Goal: Task Accomplishment & Management: Manage account settings

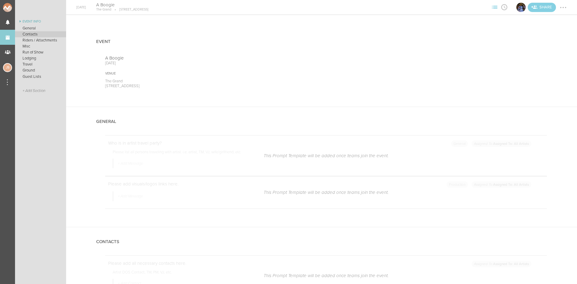
scroll to position [751, 0]
click at [10, 32] on link "Events" at bounding box center [7, 37] width 15 height 15
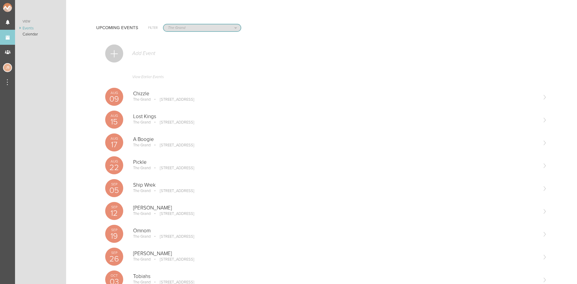
click at [178, 28] on select "All Teams Jakeshore Breakbomb bsmnt Sonia Z3LLA FWD Flynn's Fire Island The Gra…" at bounding box center [201, 27] width 77 height 7
select select "0"
click at [163, 24] on select "All Teams Jakeshore Breakbomb bsmnt Sonia Z3LLA FWD Flynn's Fire Island The Gra…" at bounding box center [201, 27] width 77 height 7
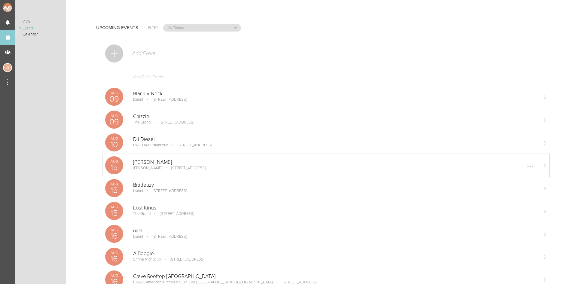
click at [163, 169] on p "[STREET_ADDRESS]" at bounding box center [184, 167] width 43 height 5
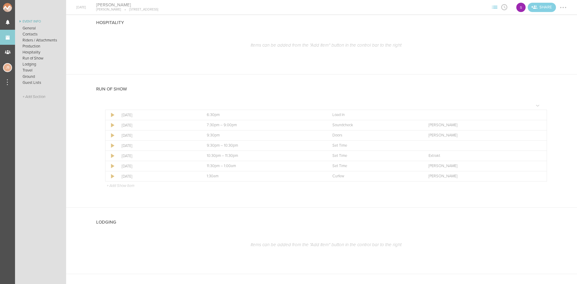
scroll to position [420, 0]
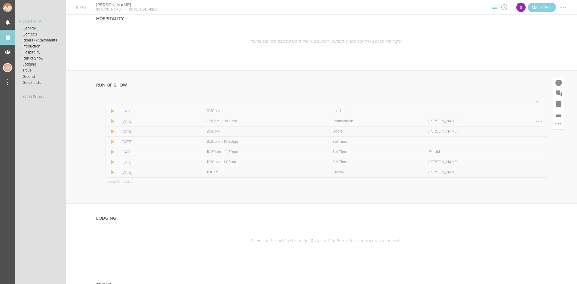
click at [534, 122] on div at bounding box center [539, 122] width 10 height 10
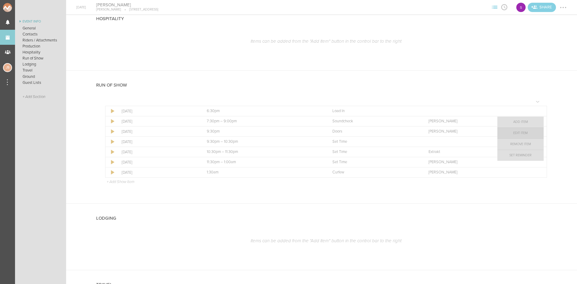
click at [522, 135] on link "Edit Item" at bounding box center [520, 133] width 46 height 11
select select "Soundcheck"
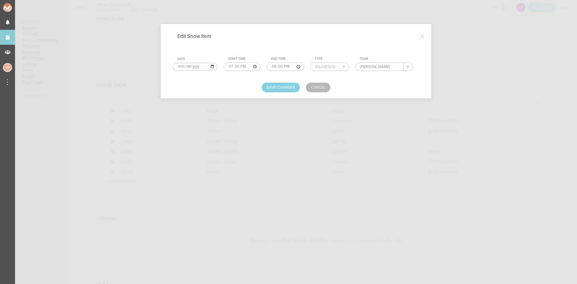
click at [269, 68] on input "21:00" at bounding box center [285, 66] width 38 height 8
type input "20:30"
click at [388, 65] on input "[PERSON_NAME]" at bounding box center [379, 67] width 48 height 8
type input "[PERSON_NAME]/[PERSON_NAME]/Extrakt"
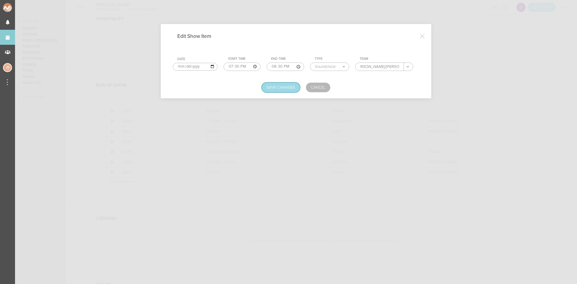
click at [288, 87] on button "Save Changes" at bounding box center [281, 88] width 38 height 10
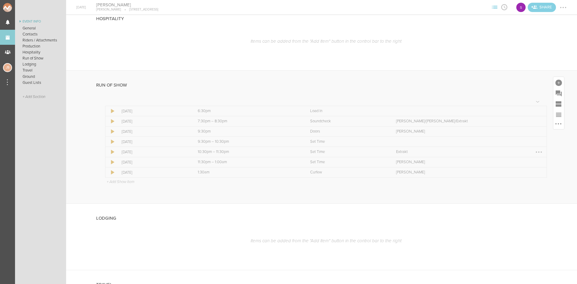
click at [534, 153] on div at bounding box center [539, 152] width 10 height 10
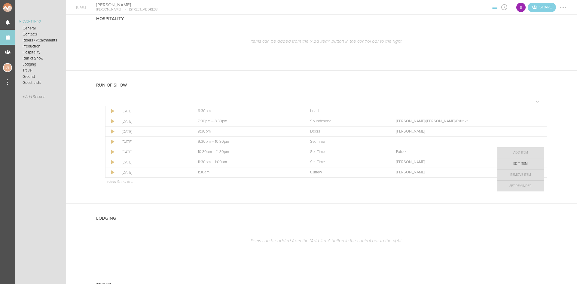
drag, startPoint x: 532, startPoint y: 153, endPoint x: 523, endPoint y: 162, distance: 12.7
click at [523, 162] on link "Edit Item" at bounding box center [520, 163] width 46 height 11
select select "Set Time"
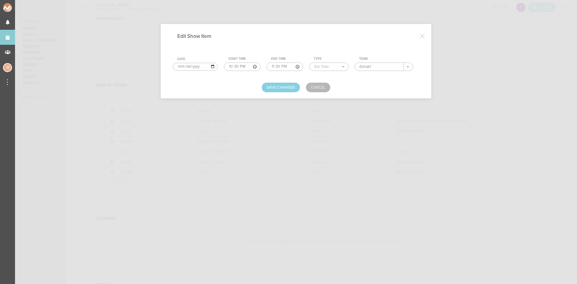
click at [373, 67] on input "Extrakt" at bounding box center [379, 67] width 49 height 8
drag, startPoint x: 373, startPoint y: 67, endPoint x: 338, endPoint y: 71, distance: 34.8
click at [338, 71] on tr "Date [DATE] Start Time 22:30 End Time 23:30 Type Load In Soundcheck Line Check …" at bounding box center [296, 63] width 246 height 19
type input "[PERSON_NAME]"
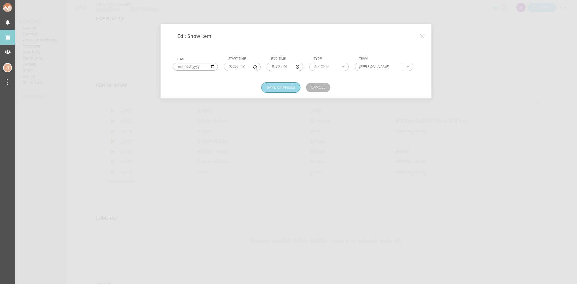
click at [284, 91] on button "Save Changes" at bounding box center [281, 88] width 38 height 10
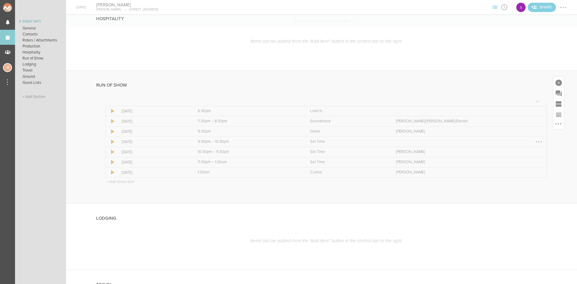
click at [534, 139] on div at bounding box center [539, 142] width 10 height 10
click at [530, 150] on link "Edit Item" at bounding box center [520, 153] width 46 height 11
select select "Set Time"
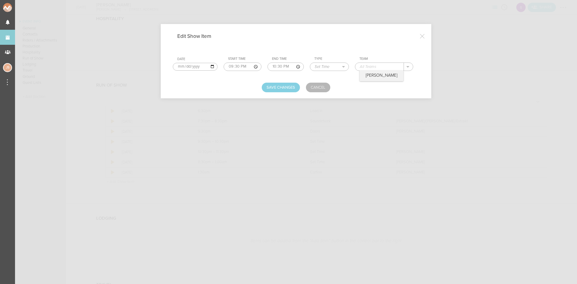
click at [372, 66] on input "text" at bounding box center [379, 67] width 49 height 8
type input "Extrakt"
click at [285, 87] on button "Save Changes" at bounding box center [281, 88] width 38 height 10
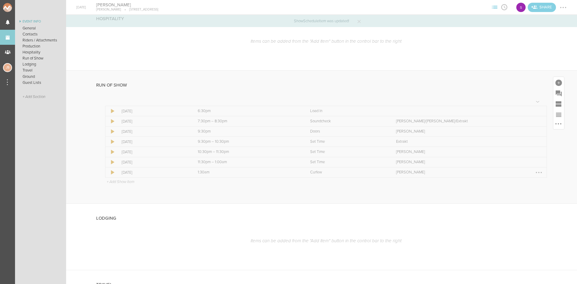
click at [538, 172] on div at bounding box center [538, 172] width 1 height 1
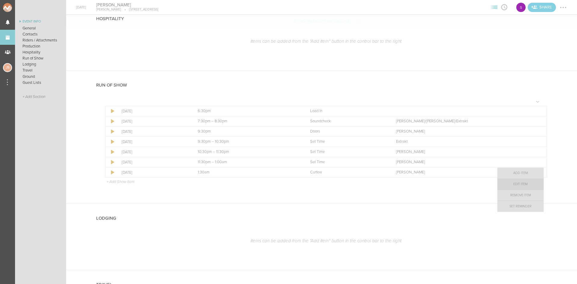
click at [530, 181] on link "Edit Item" at bounding box center [520, 184] width 46 height 11
select select "Curfew"
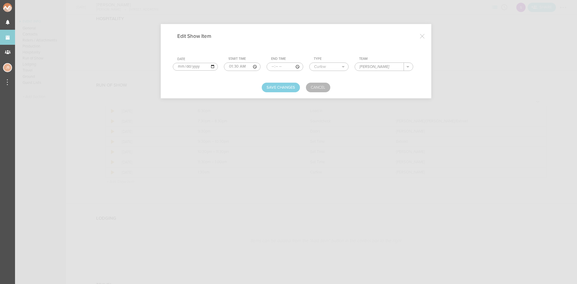
click at [237, 64] on input "01:30" at bounding box center [242, 66] width 37 height 8
type input "01:15"
click at [286, 90] on button "Save Changes" at bounding box center [281, 88] width 38 height 10
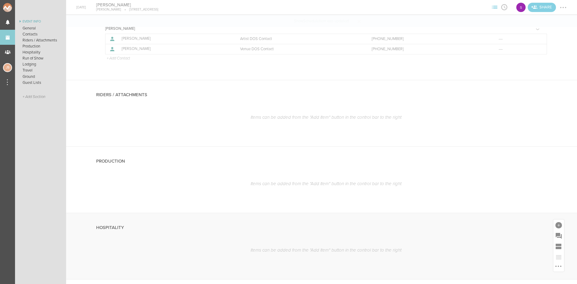
scroll to position [150, 0]
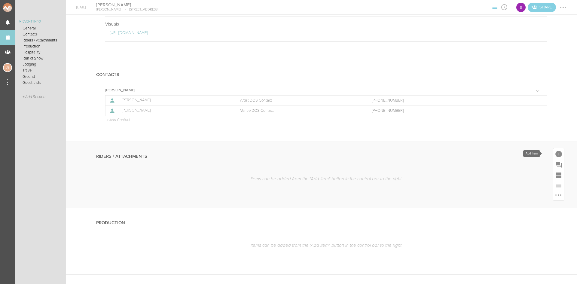
click at [555, 155] on div at bounding box center [558, 154] width 7 height 7
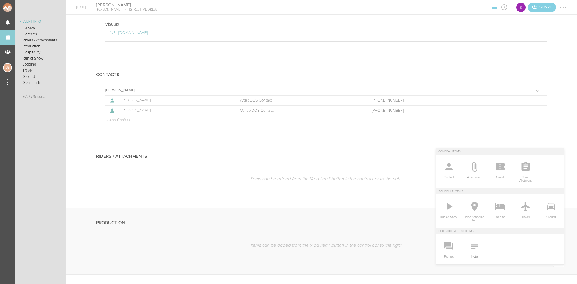
drag, startPoint x: 467, startPoint y: 247, endPoint x: 434, endPoint y: 210, distance: 49.8
click at [468, 247] on icon at bounding box center [474, 246] width 12 height 12
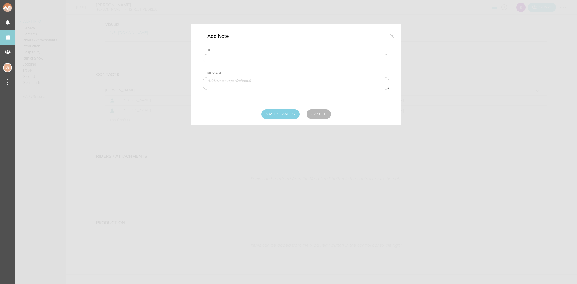
click at [252, 57] on input "text" at bounding box center [296, 58] width 186 height 8
type input "Approved Hospo"
click at [265, 81] on textarea at bounding box center [296, 83] width 186 height 13
click at [288, 84] on textarea at bounding box center [296, 83] width 186 height 13
paste textarea "- 1x 750ml bottle of [PERSON_NAME]'s Vodka - 24x Truly's - 12x Corona or Simila…"
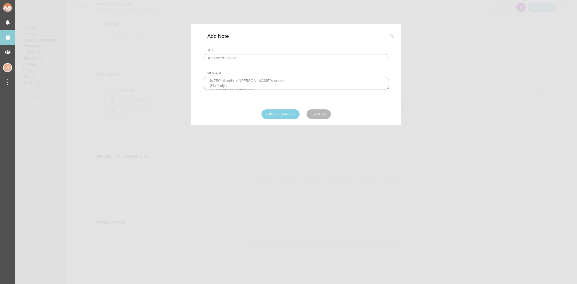
scroll to position [13, 0]
type textarea "- 1x 750ml bottle of [PERSON_NAME]'s Vodka - 24x Truly's - 12x Corona or Simila…"
click at [287, 115] on input "Save Changes" at bounding box center [280, 114] width 38 height 10
type input "Saving..."
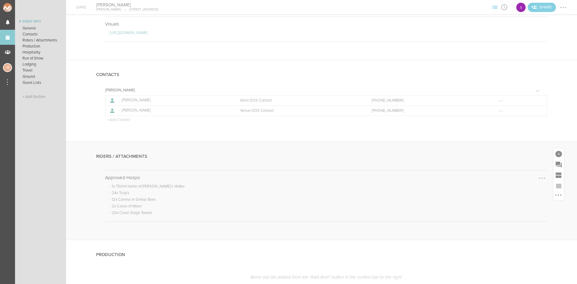
click at [537, 179] on div at bounding box center [542, 178] width 10 height 10
click at [518, 180] on link "Edit Note" at bounding box center [523, 178] width 46 height 11
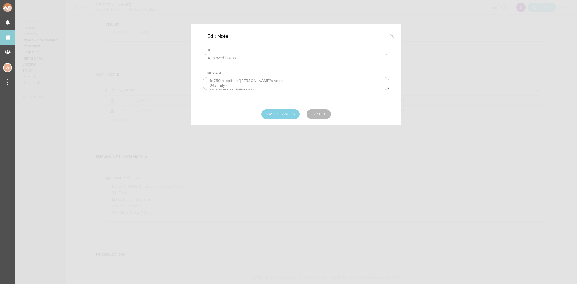
click at [240, 59] on input "Approved Hospo" at bounding box center [296, 58] width 186 height 8
type input "Approved Hospo/Venue Shop"
click at [292, 114] on input "Save Changes" at bounding box center [280, 114] width 38 height 10
type input "Saving..."
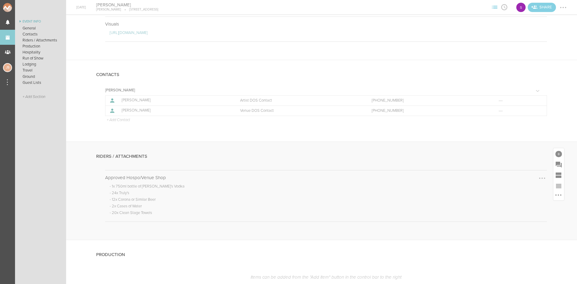
click at [538, 179] on div at bounding box center [542, 178] width 10 height 10
click at [527, 178] on link "Edit Note" at bounding box center [523, 178] width 46 height 11
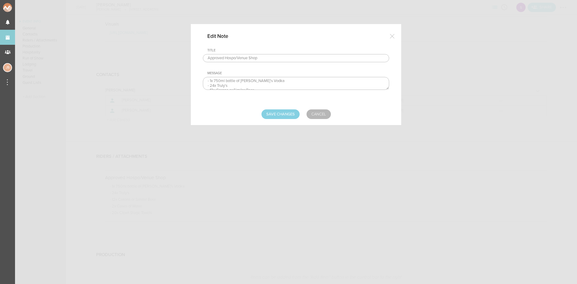
drag, startPoint x: 238, startPoint y: 56, endPoint x: 155, endPoint y: 67, distance: 83.6
click at [155, 66] on div "Edit Note Title Approved Hospo/Venue Shop Message - 1x 750ml bottle of [PERSON_…" at bounding box center [288, 142] width 577 height 284
type input "Venue Shop"
click at [280, 116] on input "Save Changes" at bounding box center [280, 114] width 38 height 10
type input "Saving..."
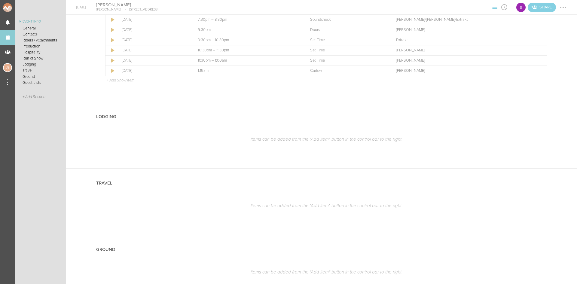
scroll to position [571, 0]
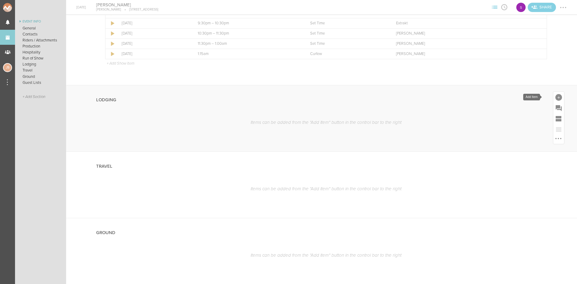
click at [555, 98] on div at bounding box center [558, 97] width 7 height 7
click at [470, 192] on icon at bounding box center [474, 189] width 8 height 7
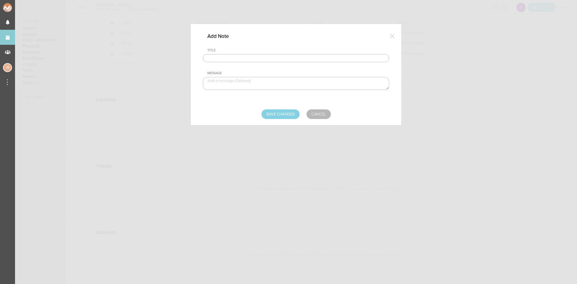
drag, startPoint x: 253, startPoint y: 55, endPoint x: 255, endPoint y: 62, distance: 6.6
click at [253, 55] on input "text" at bounding box center [296, 58] width 186 height 8
type input "Lodging/GROUND"
click at [255, 84] on textarea at bounding box center [296, 83] width 186 height 13
type textarea "ALL IN DEAL"
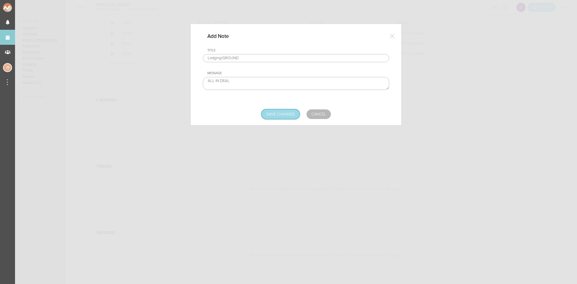
click at [277, 114] on input "Save Changes" at bounding box center [280, 114] width 38 height 10
type input "Saving..."
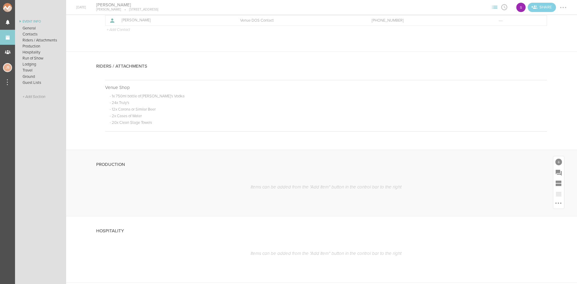
scroll to position [60, 0]
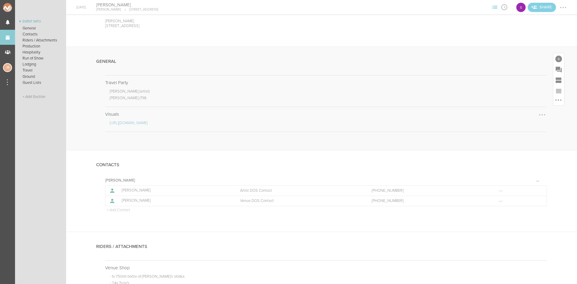
click at [537, 114] on div at bounding box center [542, 115] width 10 height 10
click at [519, 120] on link "Edit Note" at bounding box center [523, 115] width 46 height 11
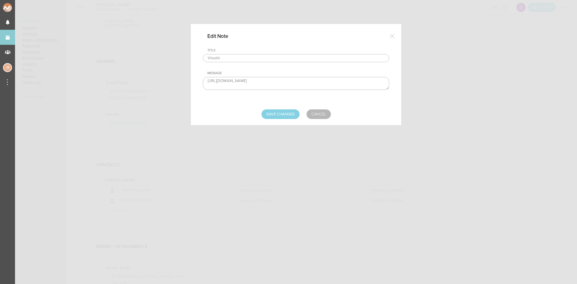
click at [263, 56] on input "Visuals" at bounding box center [296, 58] width 186 height 8
type input "Visuals - [PERSON_NAME]"
click at [293, 114] on input "Save Changes" at bounding box center [280, 114] width 38 height 10
type input "Saving..."
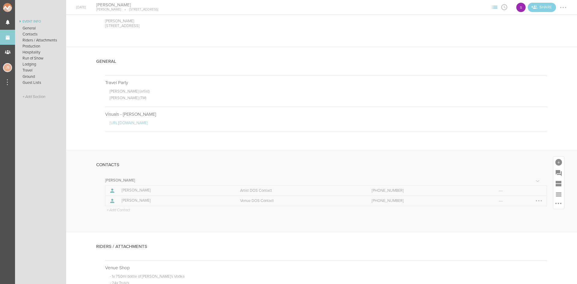
scroll to position [240, 0]
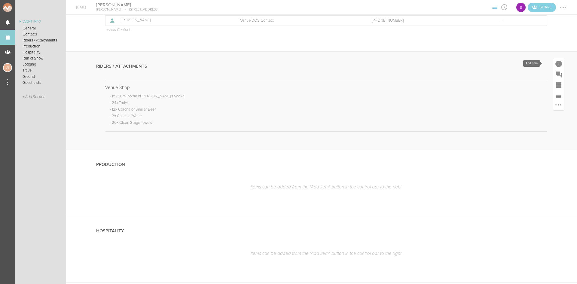
click at [555, 60] on div at bounding box center [558, 63] width 11 height 11
click at [471, 75] on icon at bounding box center [474, 77] width 12 height 12
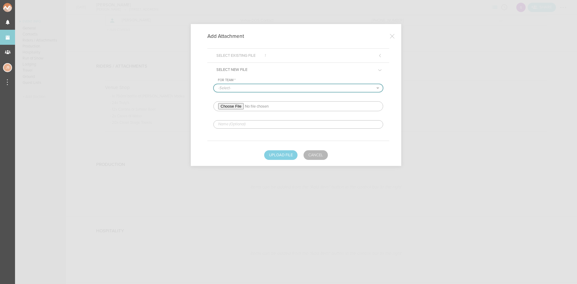
drag, startPoint x: 241, startPoint y: 86, endPoint x: 240, endPoint y: 91, distance: 4.8
click at [240, 86] on select "-Select- [PERSON_NAME]" at bounding box center [298, 88] width 169 height 8
select select "1919"
click at [214, 84] on select "-Select- [PERSON_NAME]" at bounding box center [298, 88] width 169 height 8
click at [238, 106] on input "file" at bounding box center [298, 106] width 170 height 10
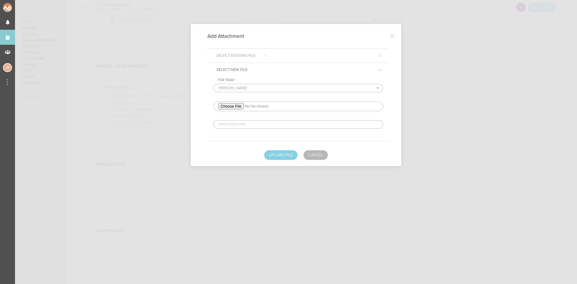
type input "C:\fakepath\DENNETT_Tech_Rider (3).pdf"
click at [273, 123] on input "text" at bounding box center [298, 124] width 170 height 8
type input "REDLINED HERE - tech"
click at [280, 154] on button "Upload File" at bounding box center [280, 155] width 33 height 10
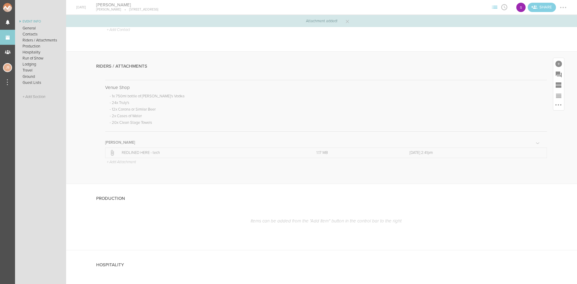
click at [117, 161] on p "+ Add Attachment" at bounding box center [121, 162] width 30 height 5
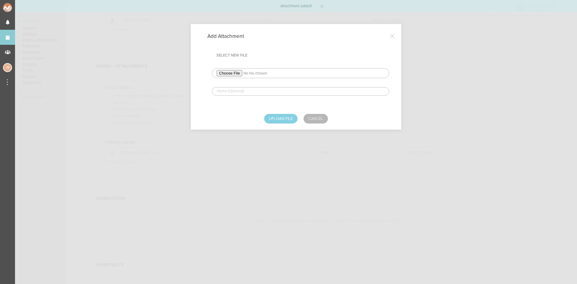
click at [243, 73] on input "file" at bounding box center [300, 73] width 177 height 10
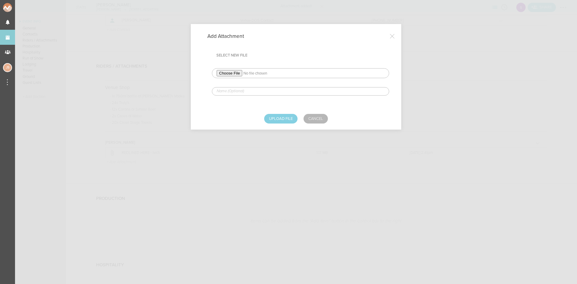
type input "C:\fakepath\DENNETT_Hospo_Rider_2024 (1).png"
click at [240, 74] on input "file" at bounding box center [300, 73] width 177 height 10
click at [233, 74] on input "file" at bounding box center [300, 73] width 177 height 10
type input "C:\fakepath\DENNETT_Hospo_Rider_2024 (3).png"
click at [278, 90] on input "text" at bounding box center [300, 91] width 177 height 8
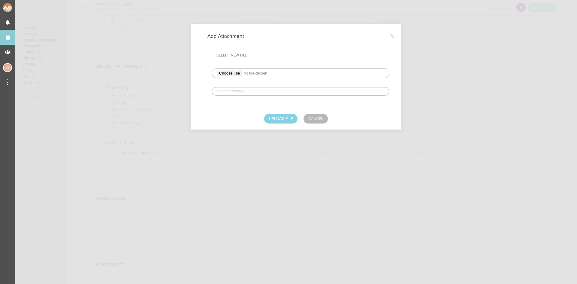
type input "REDLINED HERE - hospo"
click at [278, 116] on button "Upload File" at bounding box center [280, 119] width 33 height 10
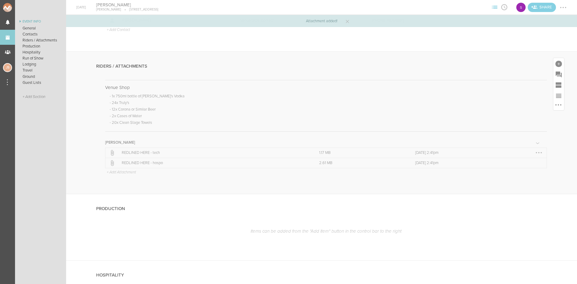
click at [534, 150] on div at bounding box center [539, 153] width 10 height 10
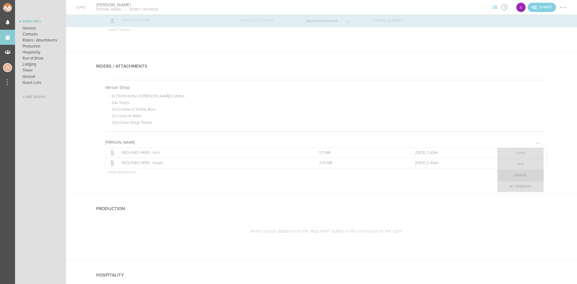
click at [530, 173] on link "Remove" at bounding box center [520, 175] width 46 height 11
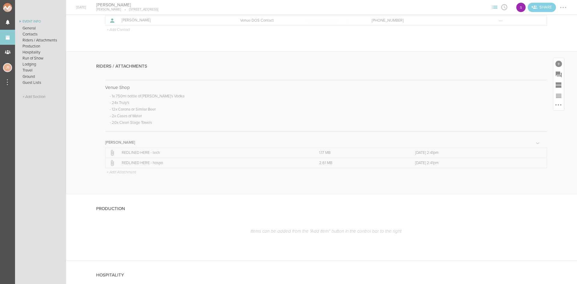
click at [129, 173] on p "+ Add Attachment" at bounding box center [121, 172] width 30 height 5
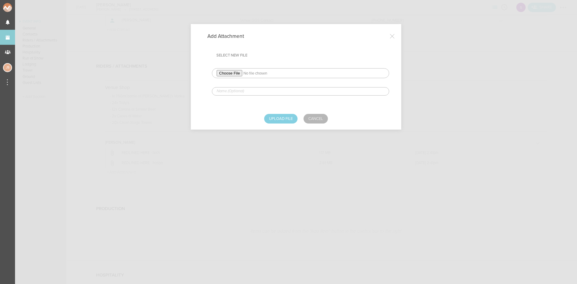
click at [233, 74] on input "file" at bounding box center [300, 73] width 177 height 10
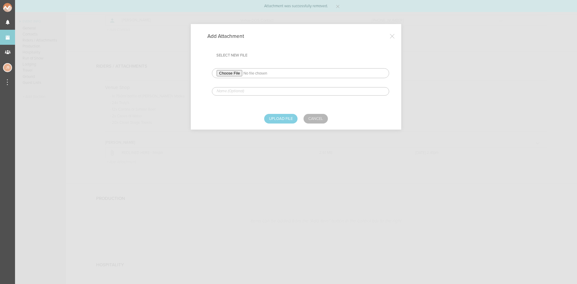
type input "C:\fakepath\DENNETT_Tech_Rider (3).pdf"
click at [255, 92] on input "text" at bounding box center [300, 91] width 177 height 8
type input "REDLINED HERE - tech"
click at [282, 123] on div "Add Attachment Select New File REDLINED HERE - tech Upload File Cancel" at bounding box center [296, 76] width 210 height 105
click at [280, 119] on button "Upload File" at bounding box center [280, 119] width 33 height 10
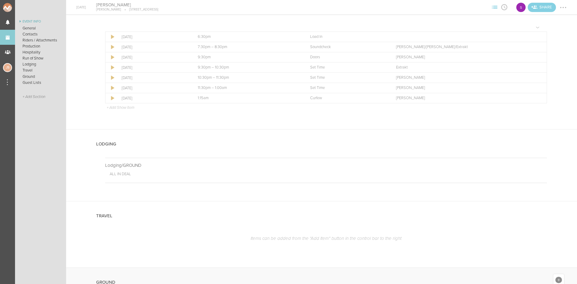
scroll to position [691, 0]
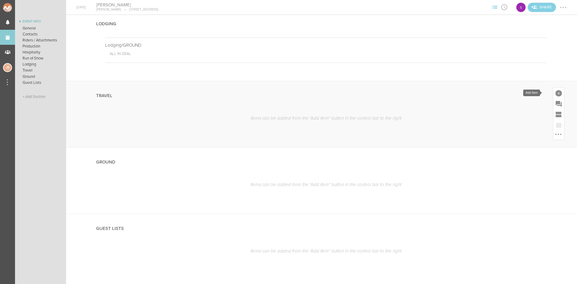
click at [553, 97] on div at bounding box center [558, 92] width 11 height 11
click at [522, 149] on icon at bounding box center [525, 146] width 12 height 12
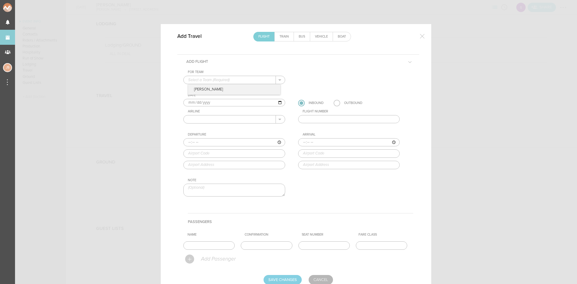
click at [204, 80] on input "text" at bounding box center [230, 80] width 92 height 8
click at [207, 87] on p "[PERSON_NAME]" at bounding box center [234, 89] width 92 height 10
type input "[PERSON_NAME]"
click at [200, 117] on input "text" at bounding box center [230, 119] width 92 height 8
click at [220, 123] on input "text" at bounding box center [230, 119] width 92 height 8
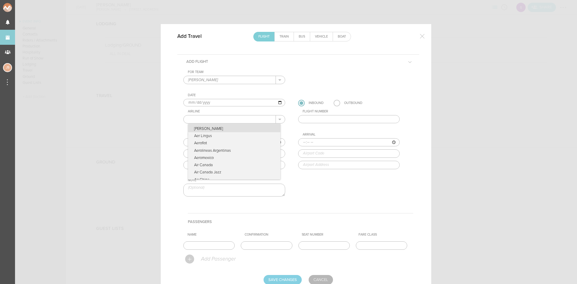
type input "American Airlines"
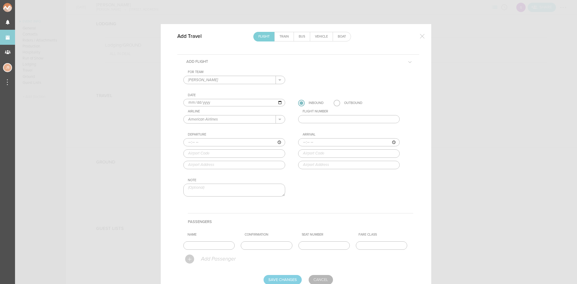
click at [306, 123] on input "text" at bounding box center [349, 119] width 102 height 8
type input "1511"
click at [418, 38] on div at bounding box center [422, 36] width 12 height 12
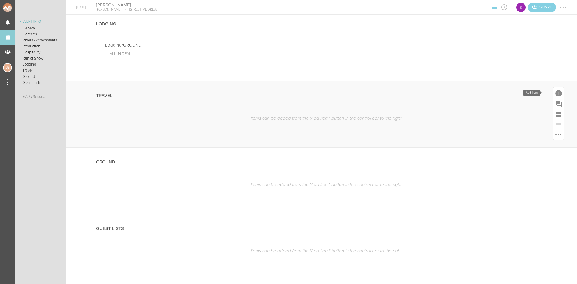
click at [556, 89] on div at bounding box center [558, 92] width 11 height 11
click at [468, 181] on icon at bounding box center [474, 185] width 12 height 12
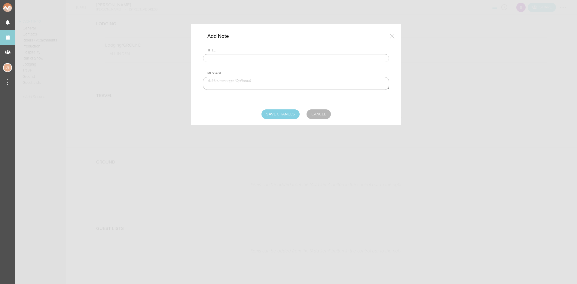
click at [232, 61] on input "text" at bounding box center [296, 58] width 186 height 8
type input "TRAVEL"
drag, startPoint x: 232, startPoint y: 62, endPoint x: 259, endPoint y: 82, distance: 32.8
click at [260, 82] on textarea at bounding box center [296, 83] width 186 height 13
type textarea "Artist lands around 3p Artist departs around 10a on 8/16"
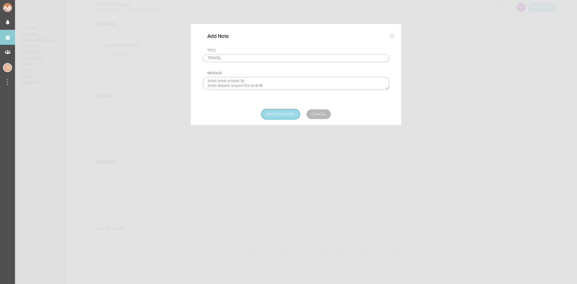
click at [271, 112] on input "Save Changes" at bounding box center [280, 114] width 38 height 10
type input "Saving..."
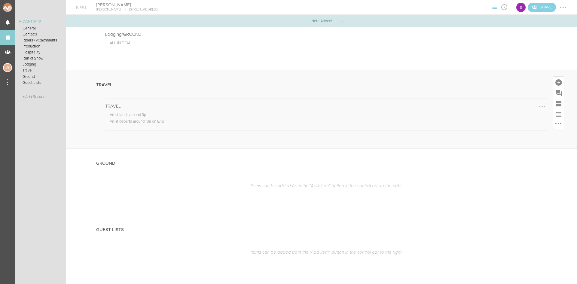
scroll to position [711, 0]
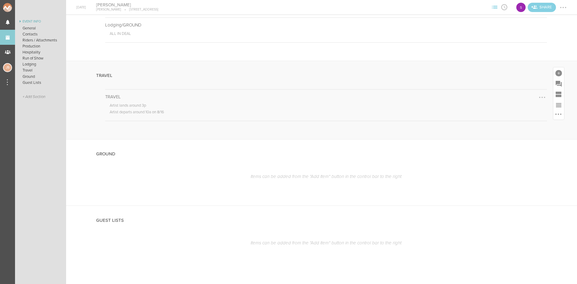
click at [537, 96] on div at bounding box center [542, 98] width 10 height 10
click at [509, 99] on link "Edit Note" at bounding box center [523, 98] width 46 height 11
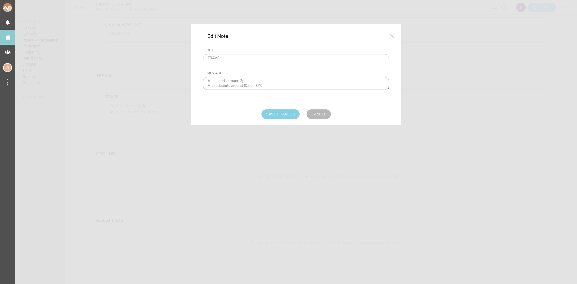
click at [231, 84] on textarea "Artist lands around 3p Artist departs around 10a on 8/16" at bounding box center [296, 83] width 186 height 13
type textarea "Artist lands around 3p Artist departs for IronClad around 10a on 8/16"
click at [285, 112] on input "Save Changes" at bounding box center [280, 114] width 38 height 10
type input "Saving..."
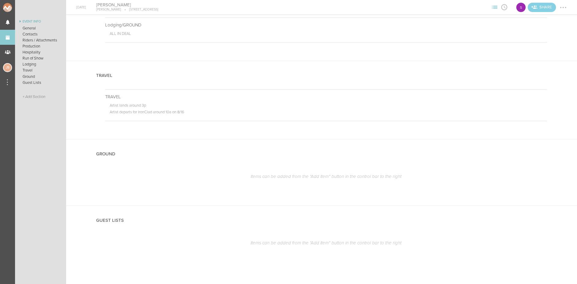
click at [567, 8] on div "S Share Edit Event Reorder All Sections Export to Text Export to PDF Add to Goo…" at bounding box center [533, 7] width 87 height 14
click at [566, 6] on div at bounding box center [563, 8] width 10 height 10
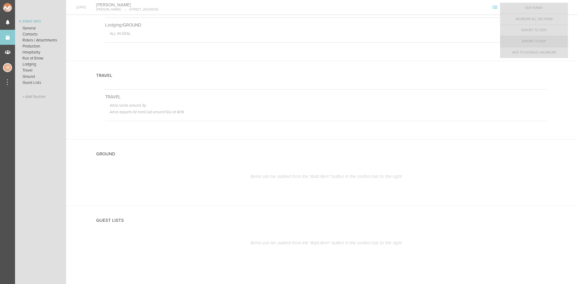
click at [556, 38] on link "Export to PDF" at bounding box center [534, 41] width 68 height 11
